Goal: Find specific page/section: Find specific page/section

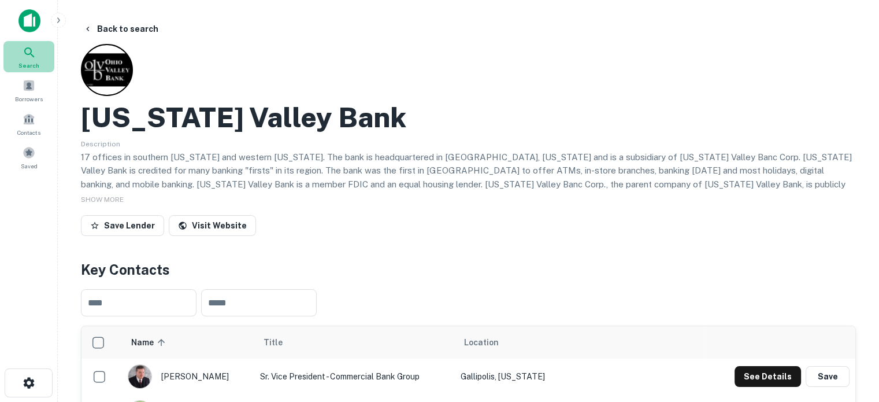
click at [34, 58] on icon at bounding box center [30, 53] width 14 height 14
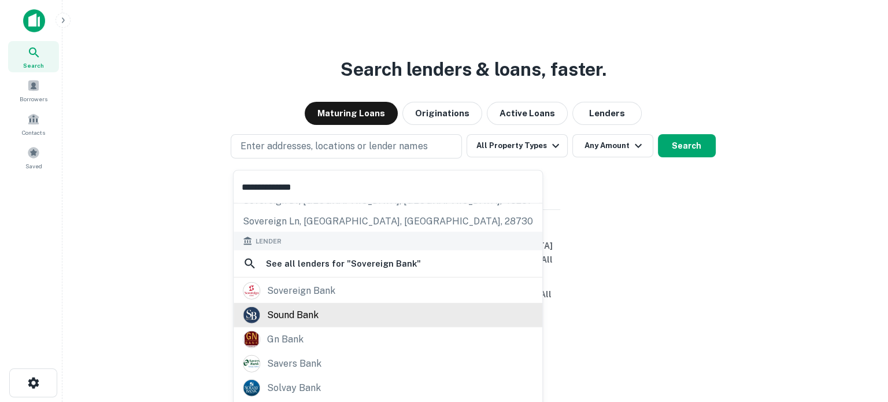
scroll to position [82, 0]
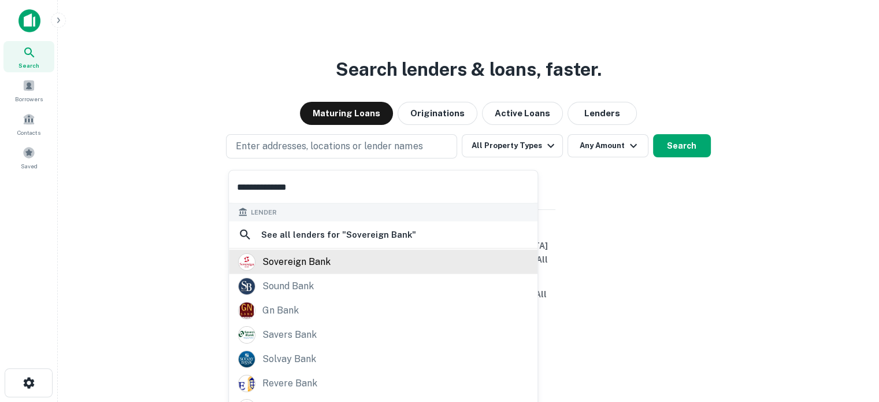
type input "**********"
click at [331, 264] on div "sovereign bank" at bounding box center [383, 261] width 290 height 17
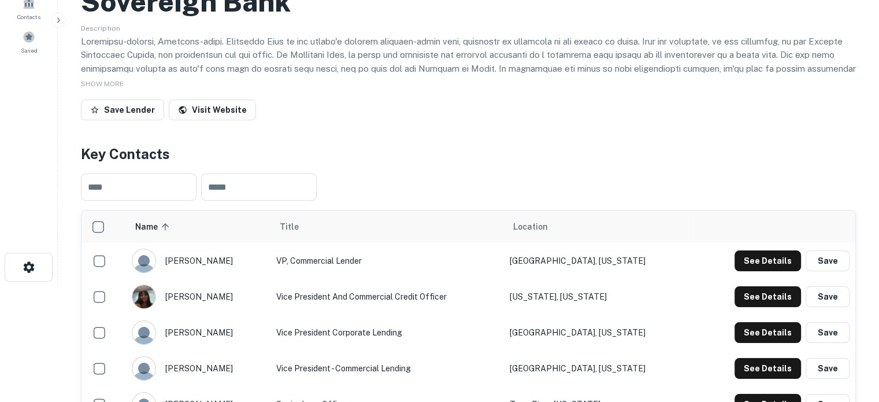
scroll to position [231, 0]
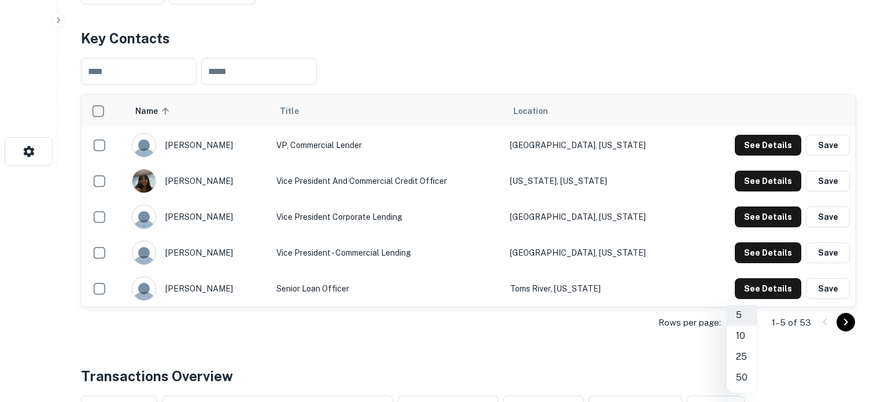
drag, startPoint x: 745, startPoint y: 358, endPoint x: 741, endPoint y: 372, distance: 14.9
click at [741, 372] on ul "5 10 25 50" at bounding box center [742, 346] width 30 height 93
click at [741, 372] on li "50" at bounding box center [742, 377] width 30 height 21
